Goal: Find specific page/section: Find specific page/section

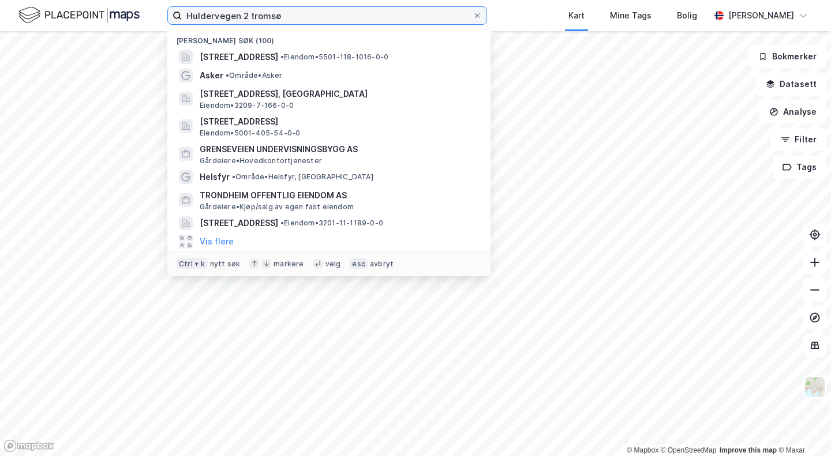
click at [202, 24] on input "Huldervegen 2 tromsø" at bounding box center [327, 15] width 291 height 17
click at [205, 23] on input "Huldervegen 2 tromsø" at bounding box center [327, 15] width 291 height 17
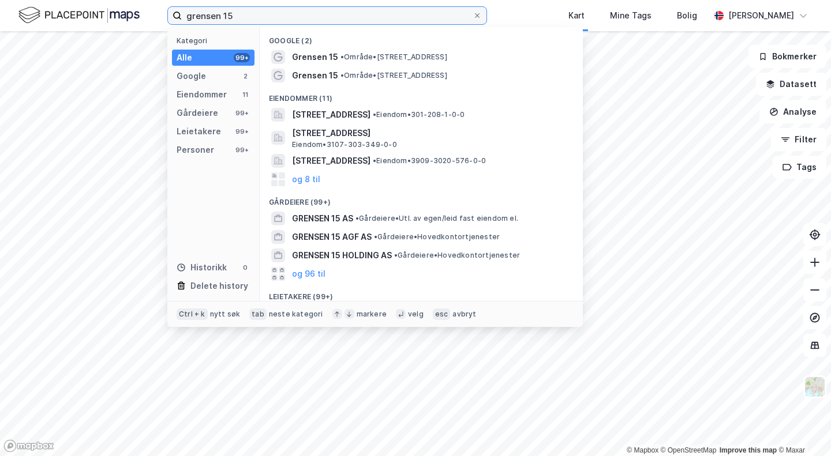
type input "grensen 15"
click at [365, 116] on span "[STREET_ADDRESS]" at bounding box center [331, 115] width 78 height 14
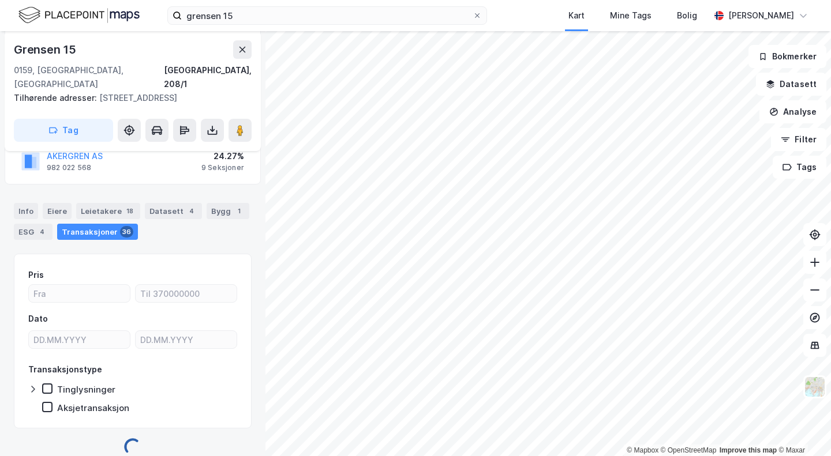
scroll to position [147, 0]
